Goal: Task Accomplishment & Management: Manage account settings

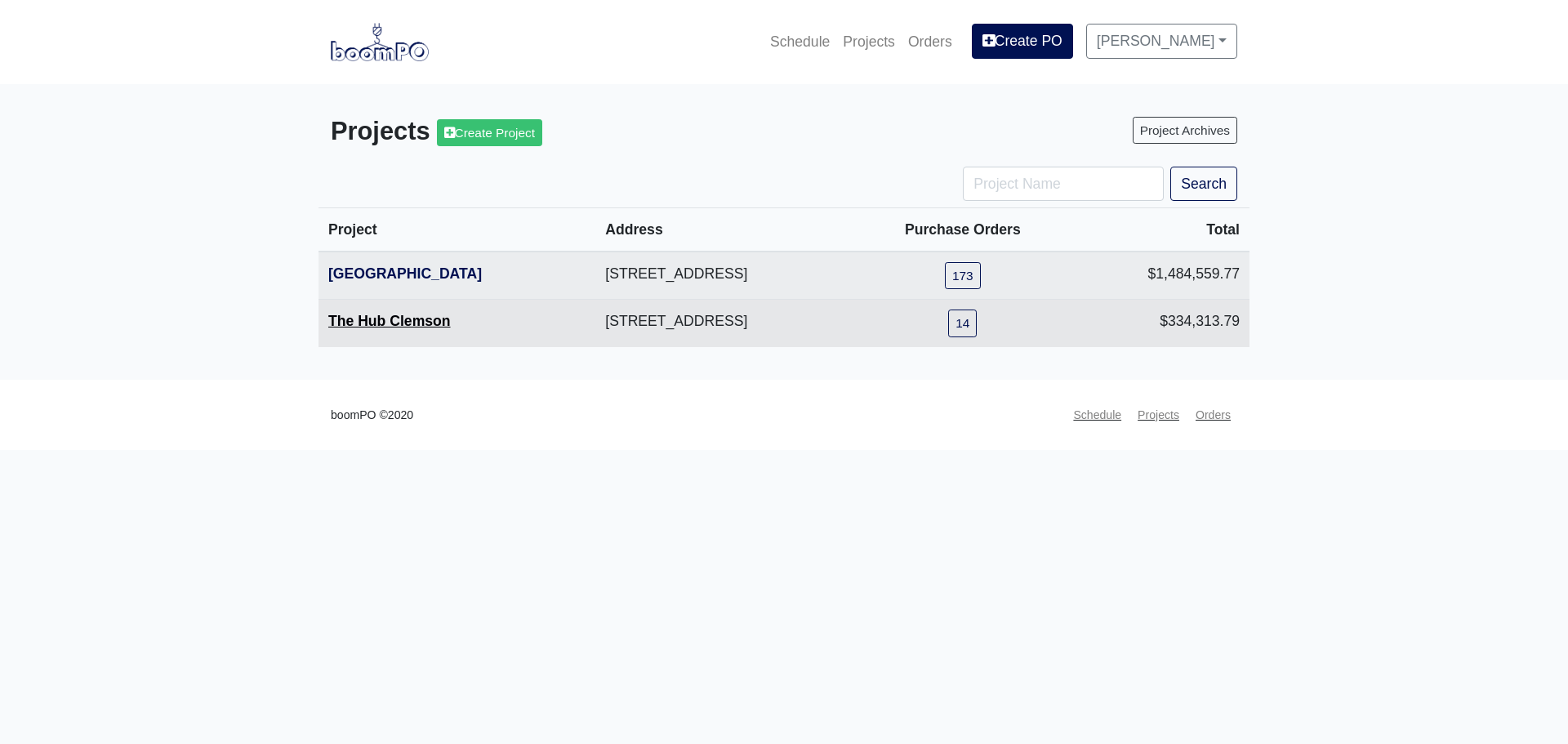
click at [384, 327] on link "The Hub Clemson" at bounding box center [389, 321] width 122 height 17
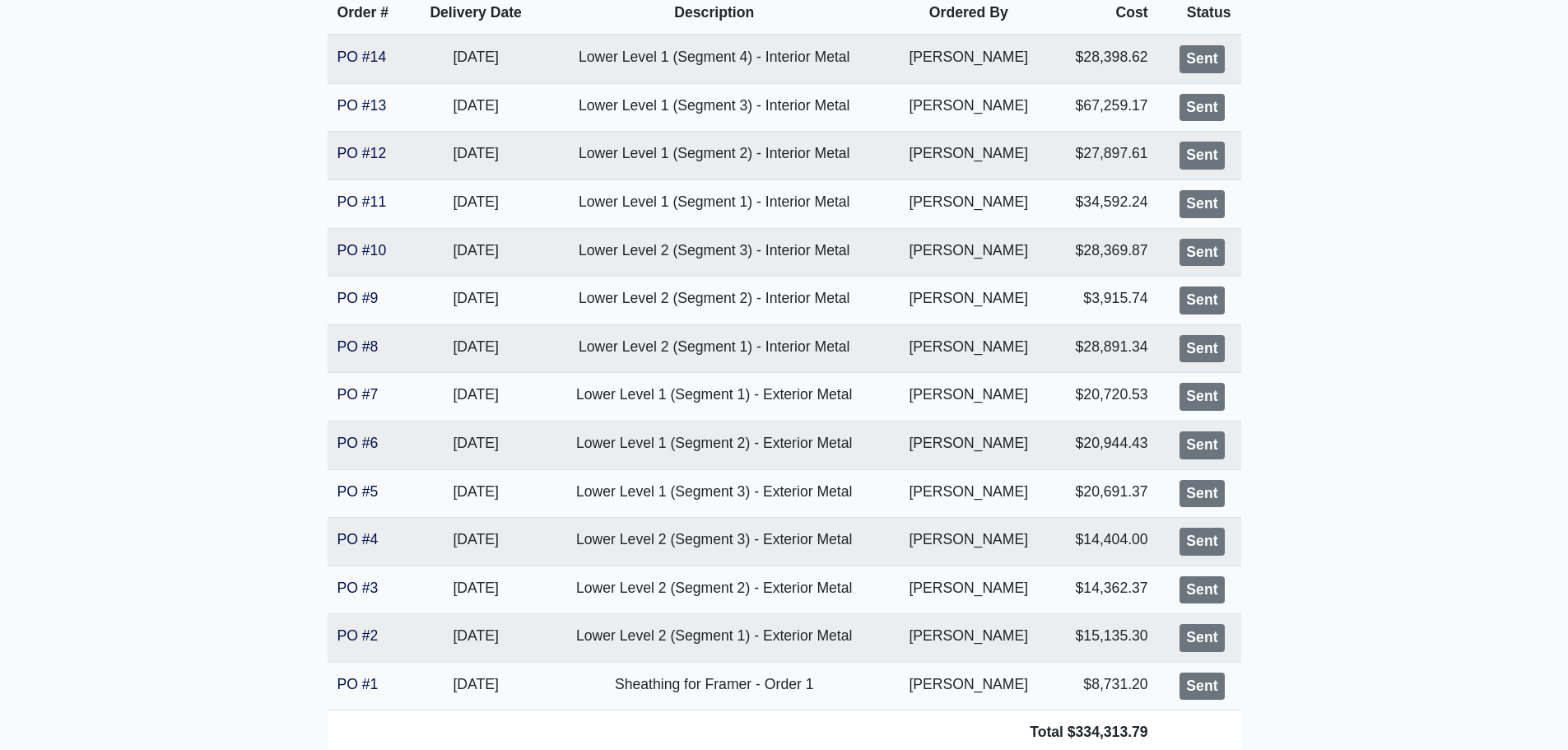
scroll to position [411, 0]
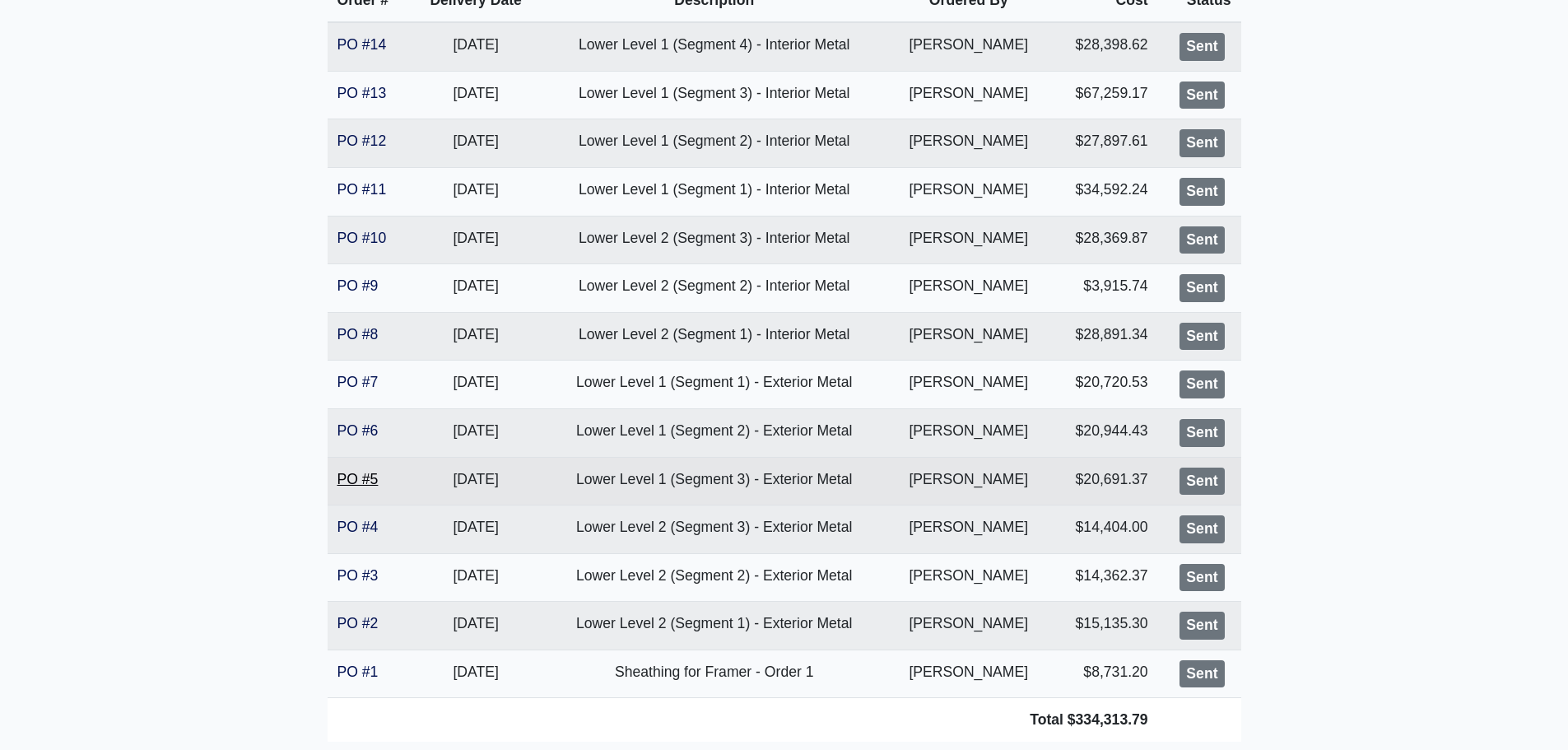
click at [346, 482] on link "PO #5" at bounding box center [358, 479] width 41 height 17
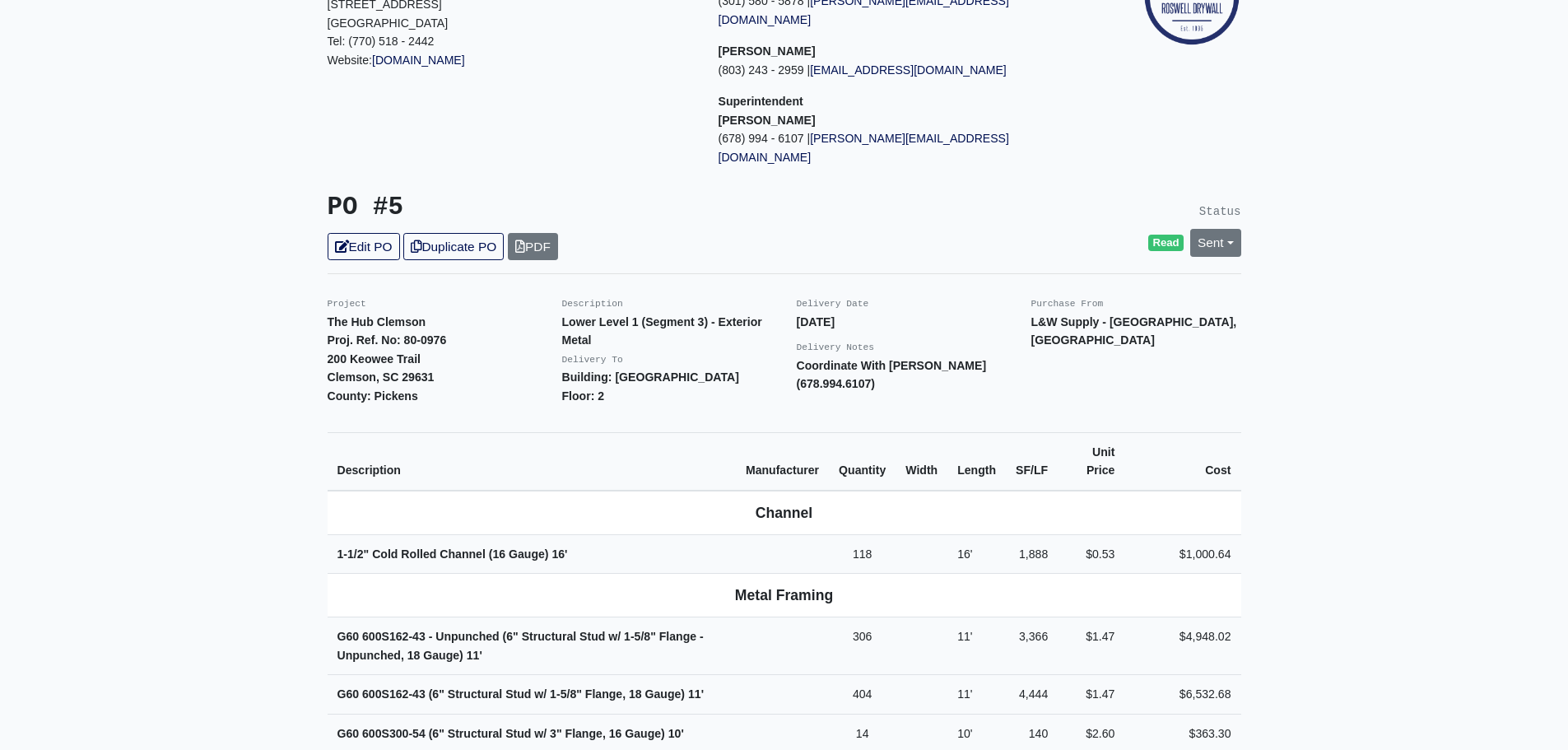
scroll to position [165, 0]
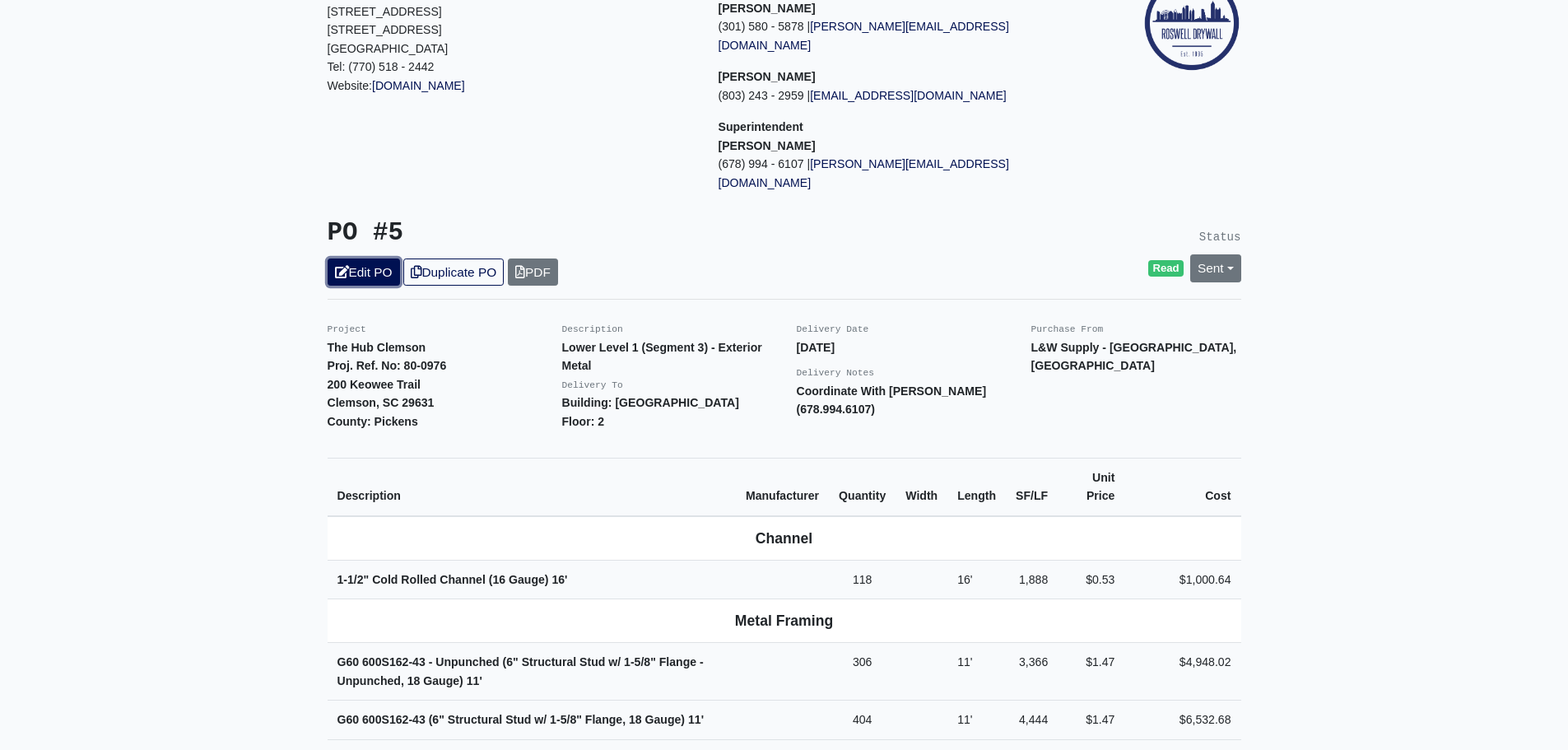
click at [359, 259] on link "Edit PO" at bounding box center [364, 272] width 72 height 27
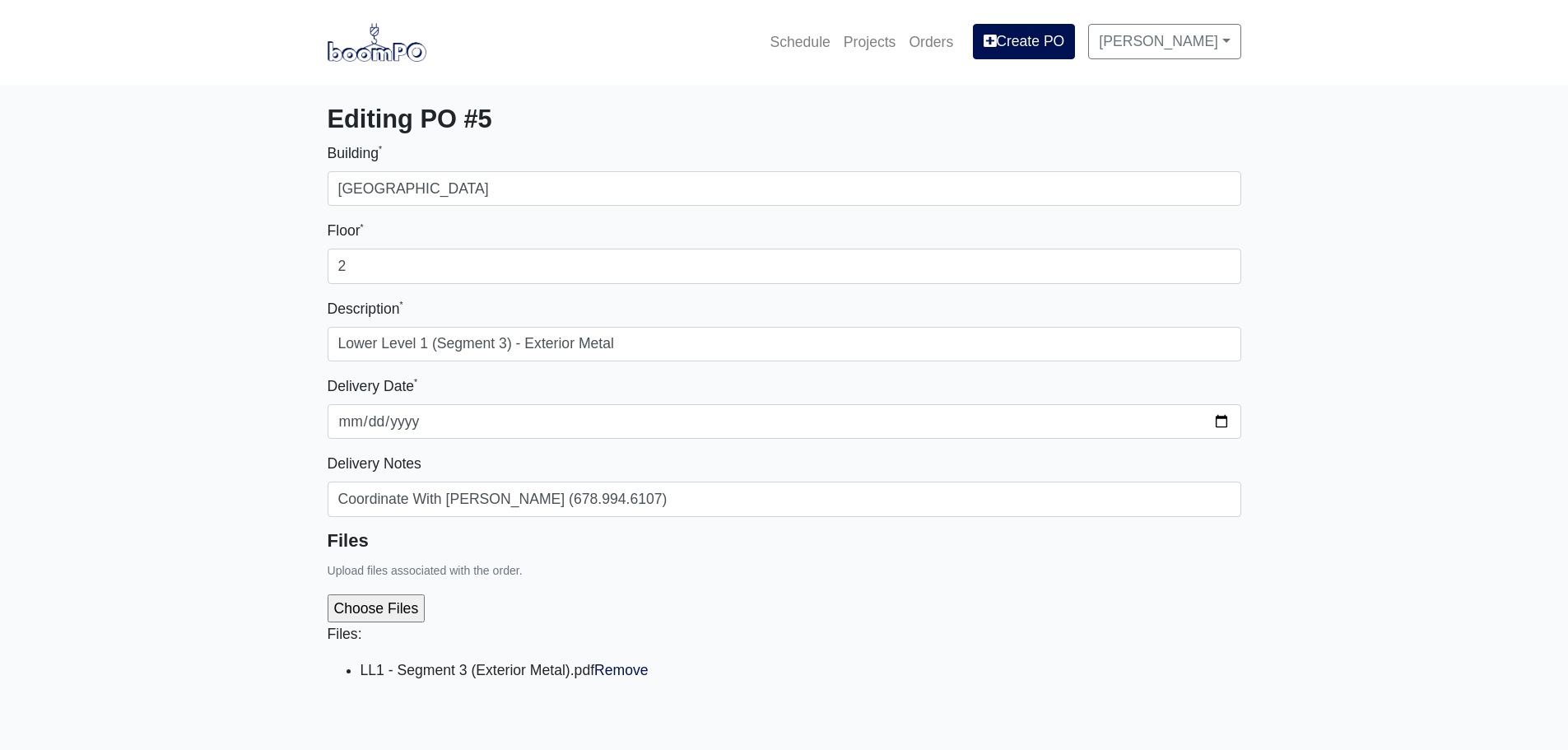
select select
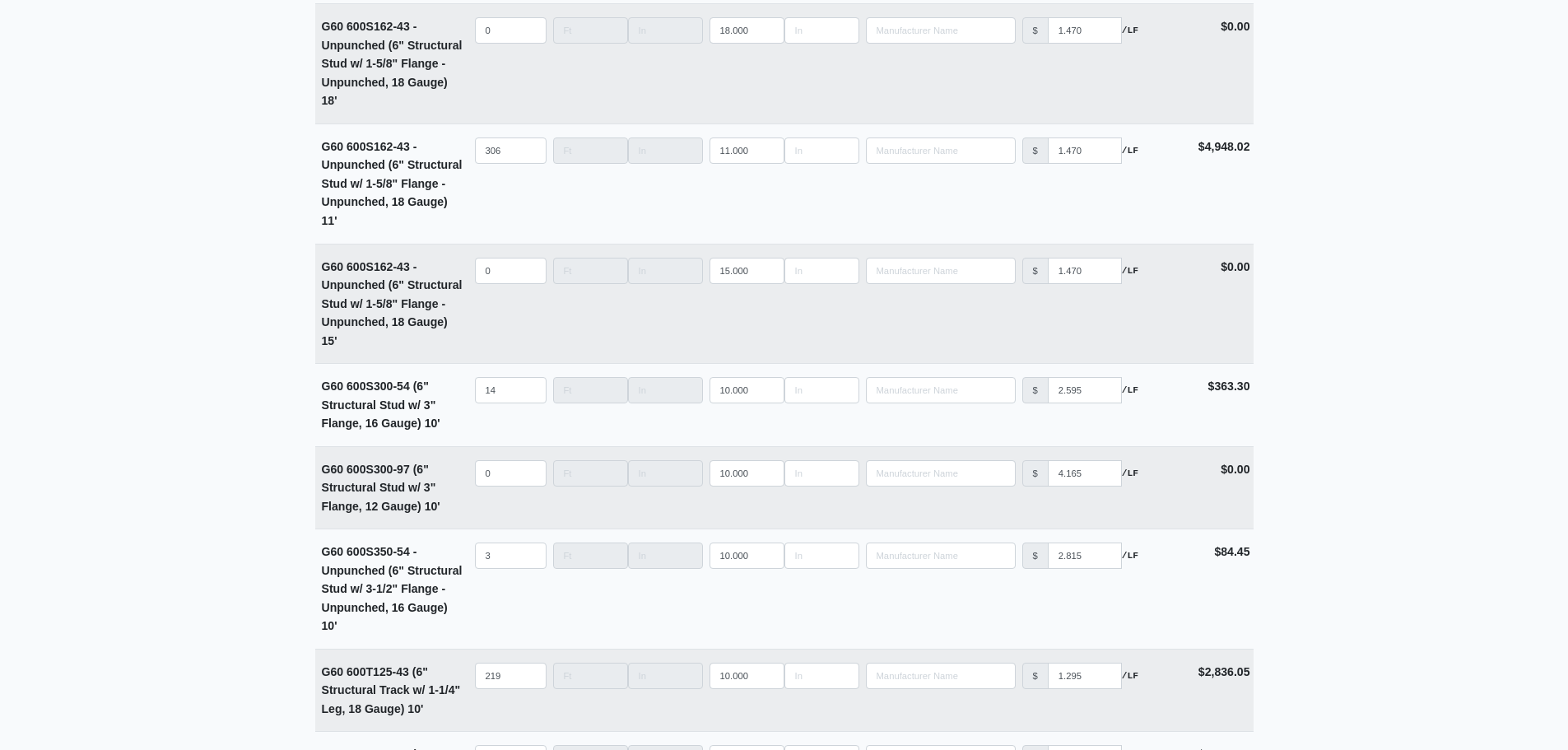
scroll to position [4942, 0]
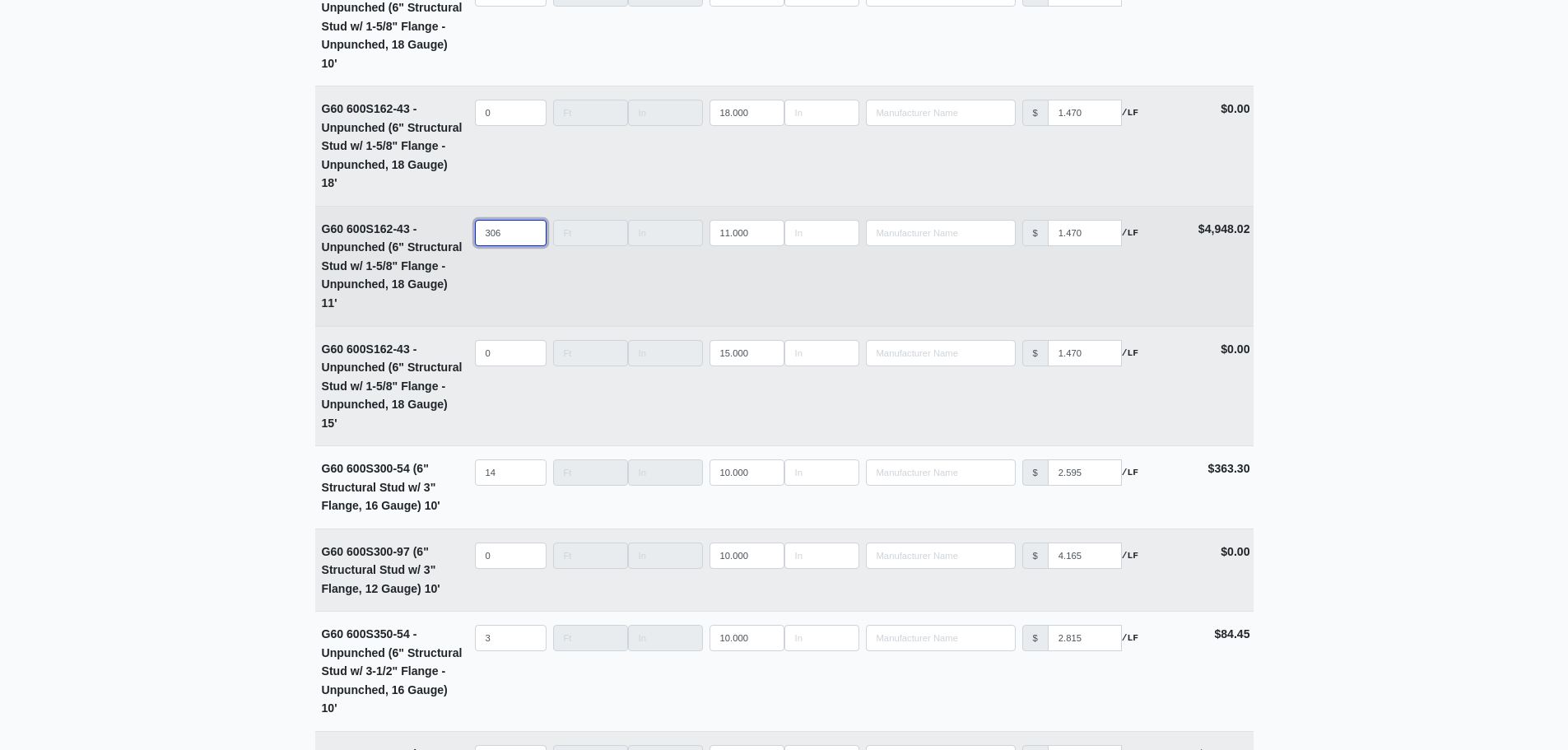
click at [498, 241] on input "306" at bounding box center [511, 232] width 72 height 26
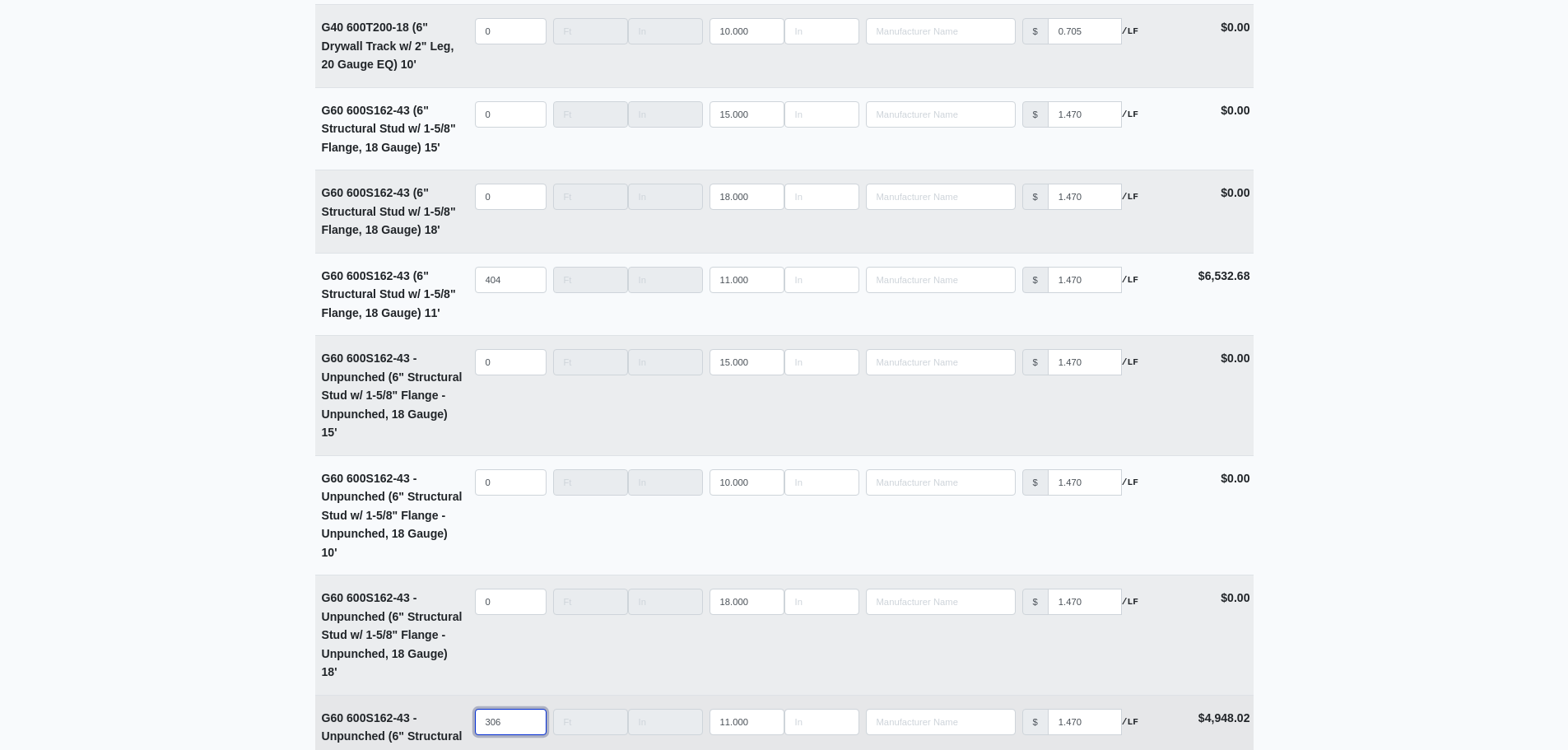
scroll to position [4448, 0]
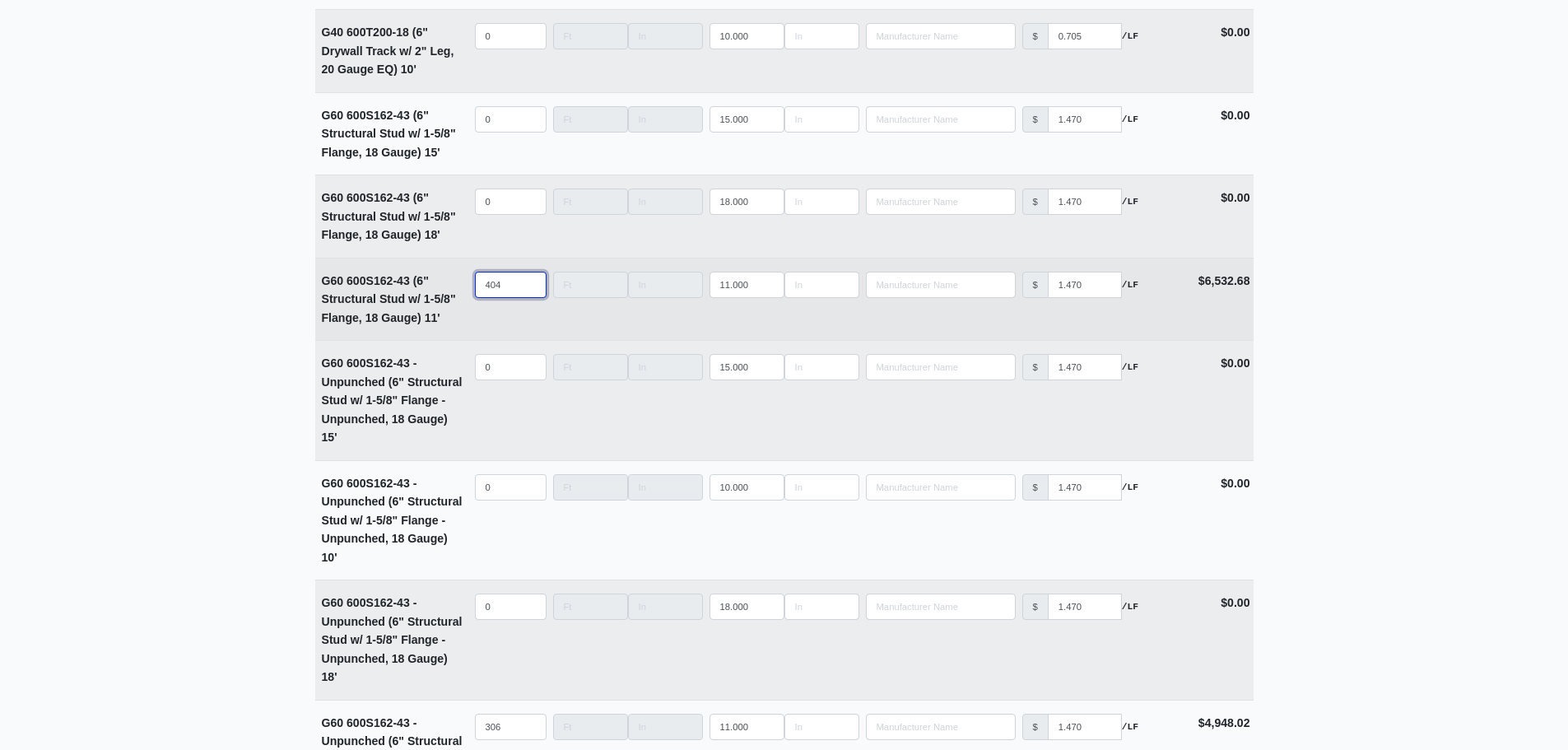
click at [505, 292] on input "404" at bounding box center [511, 284] width 72 height 26
type input "40"
select select
type input "4"
select select
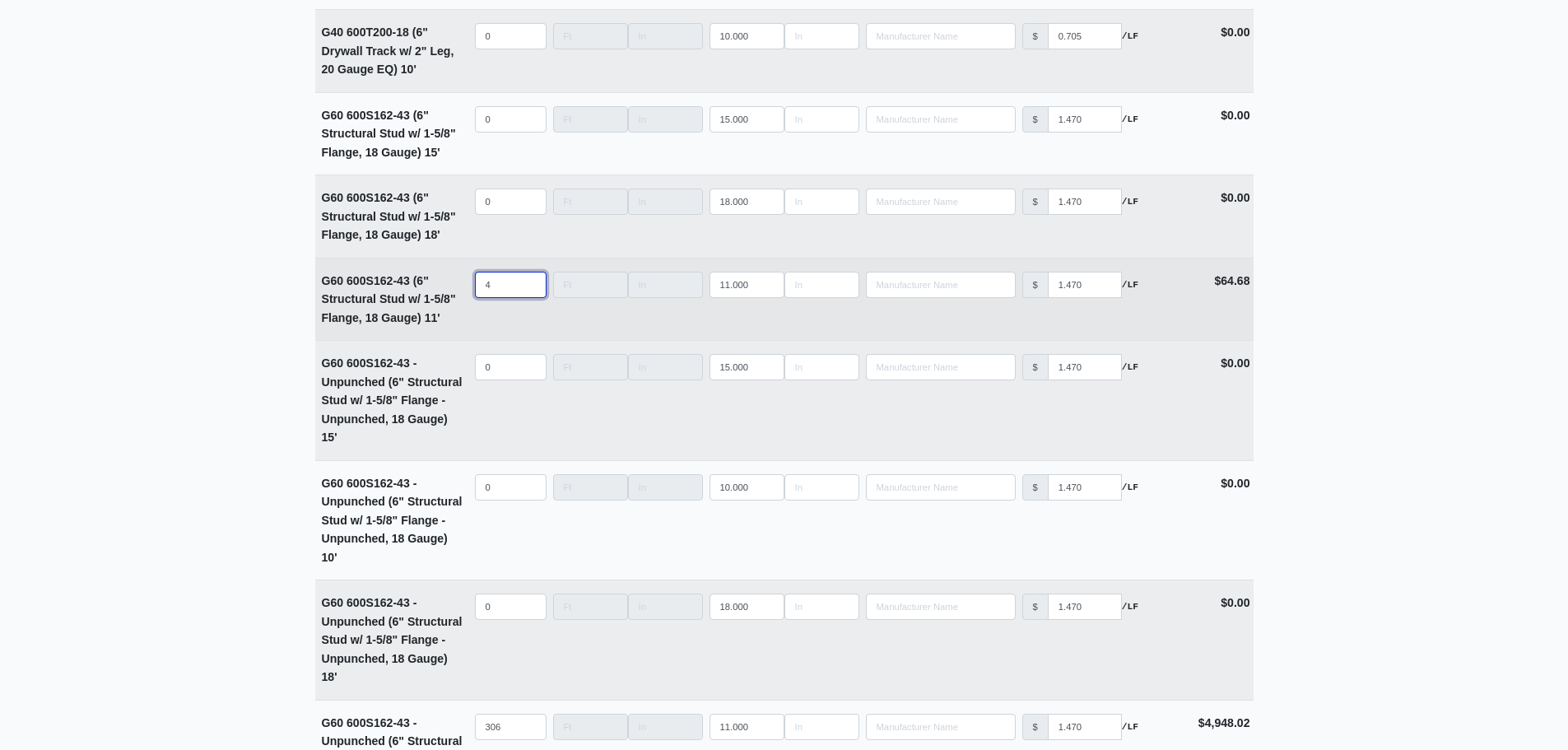
select select
type input "5"
select select
type input "58"
select select
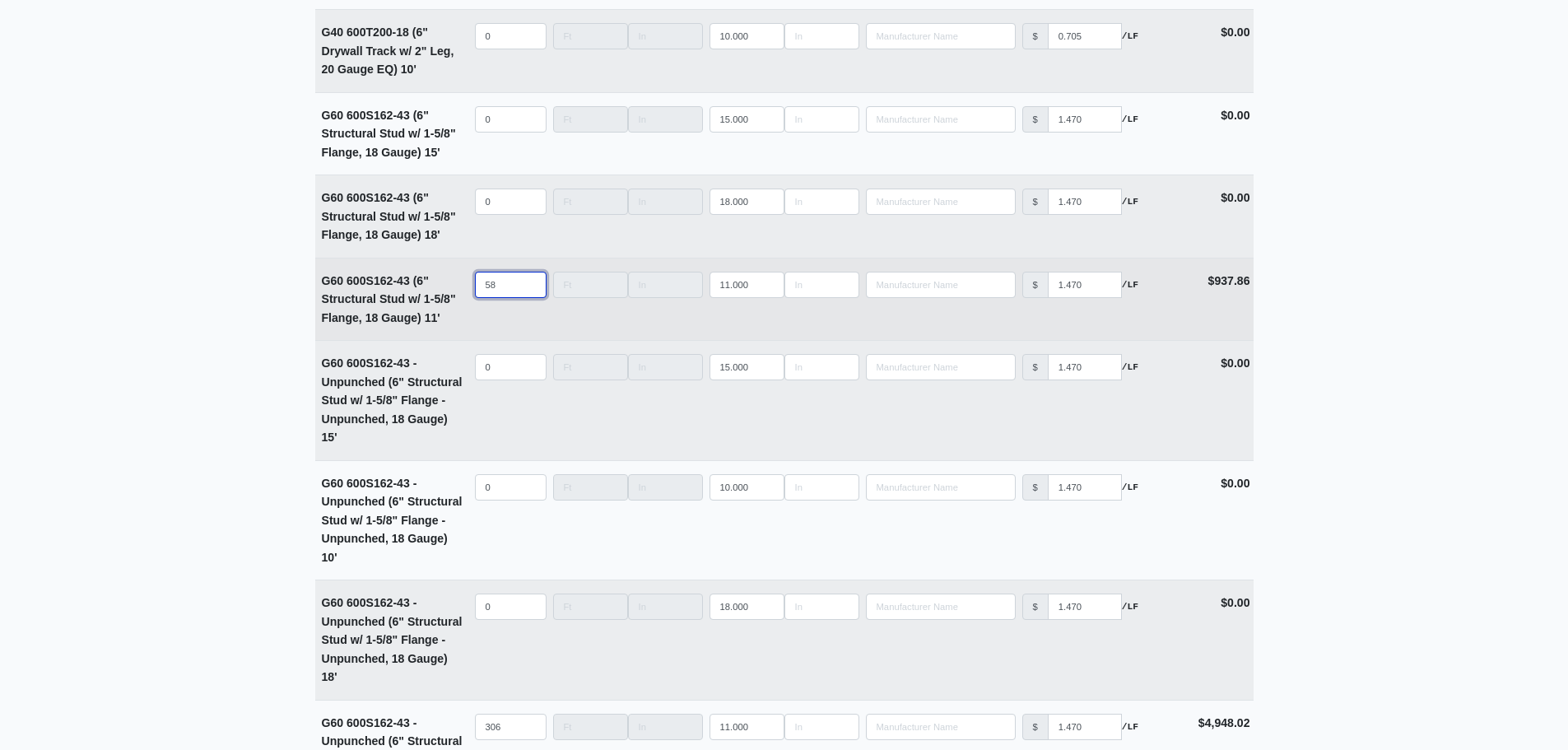
type input "584"
select select
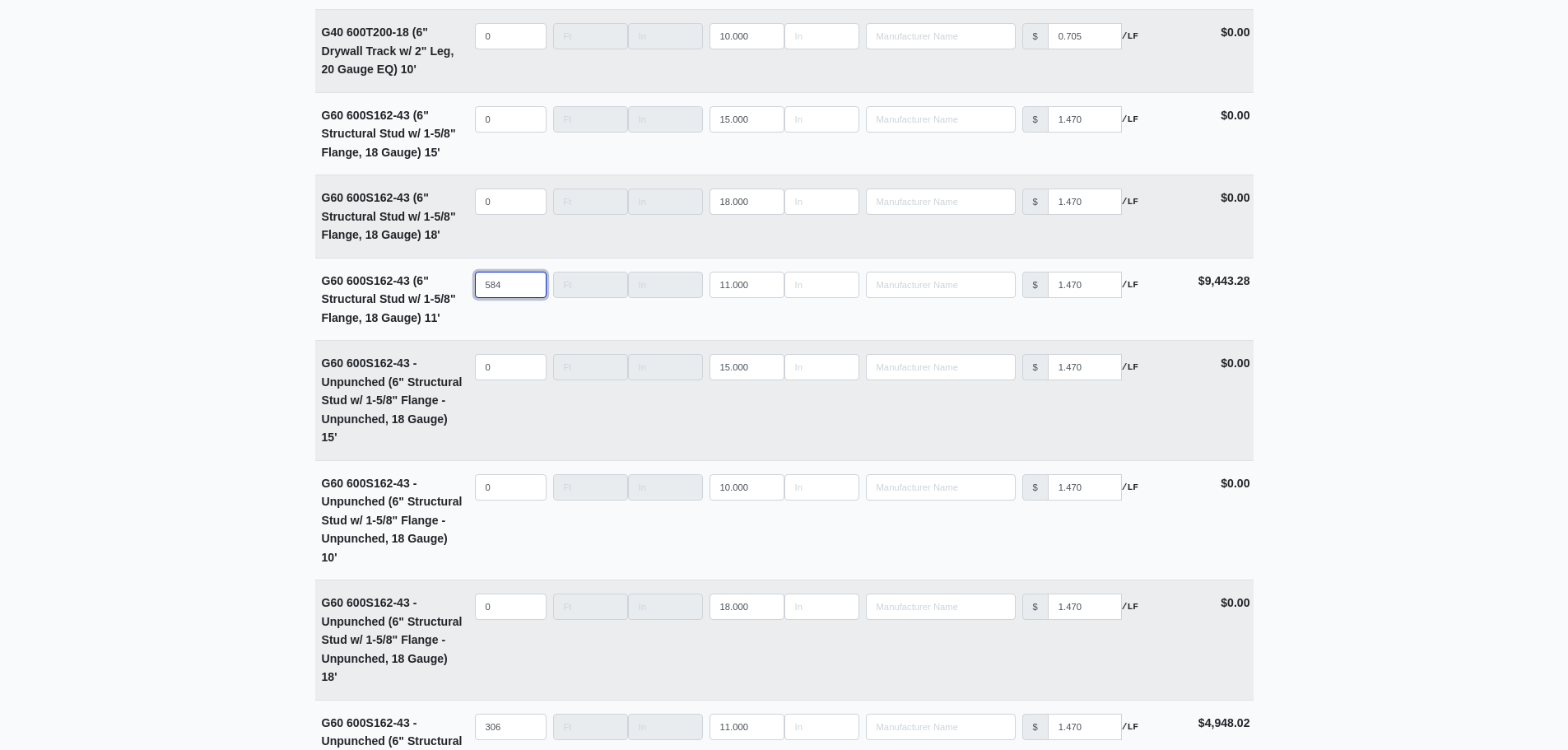
type input "584"
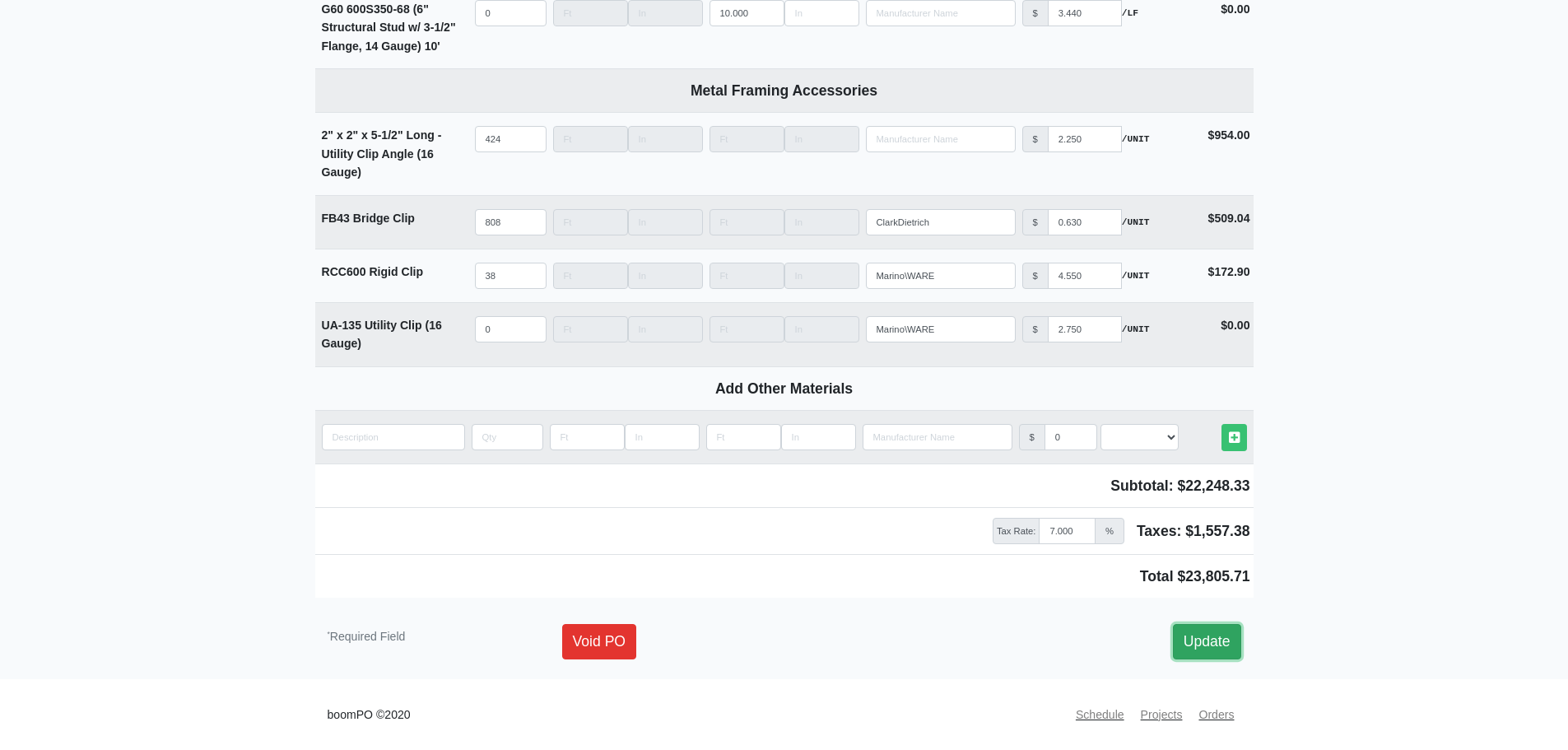
click at [1188, 644] on link "Update" at bounding box center [1208, 641] width 69 height 34
